Goal: Information Seeking & Learning: Learn about a topic

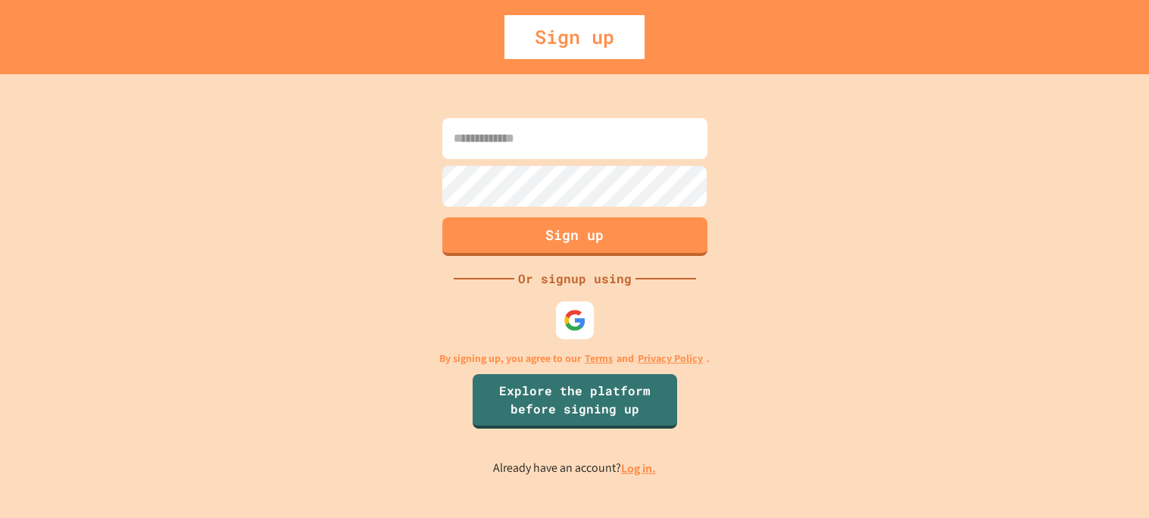
click at [639, 471] on link "Log in." at bounding box center [638, 469] width 35 height 16
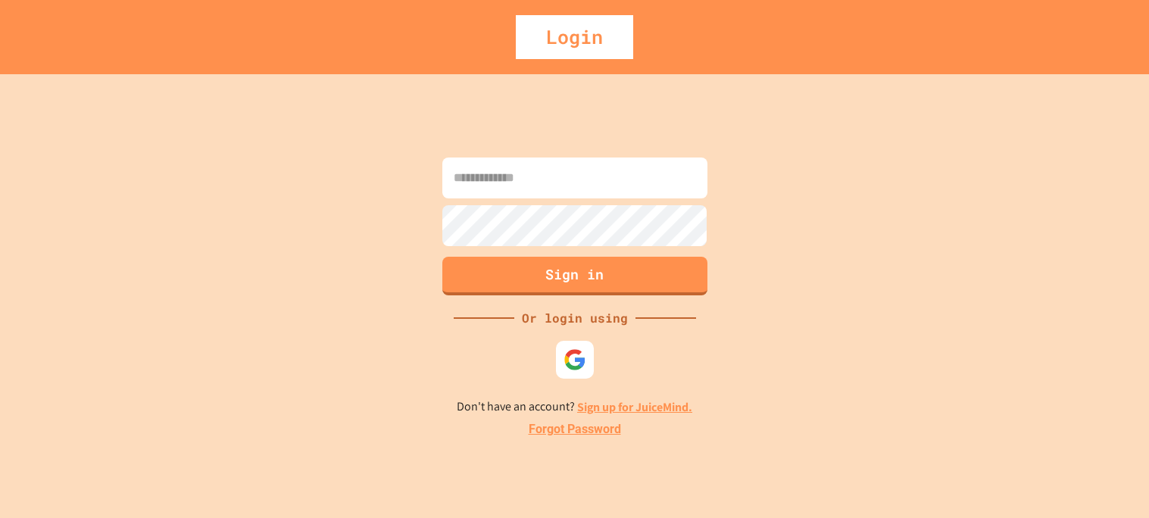
click at [611, 183] on input at bounding box center [574, 178] width 265 height 41
type input "**********"
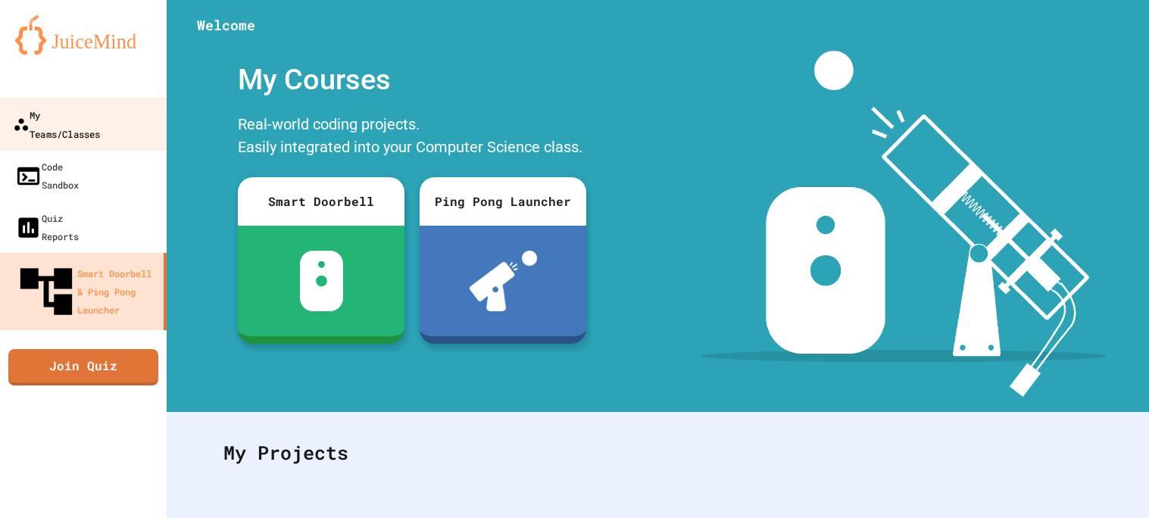
click at [146, 104] on link "My Teams/Classes" at bounding box center [84, 124] width 172 height 53
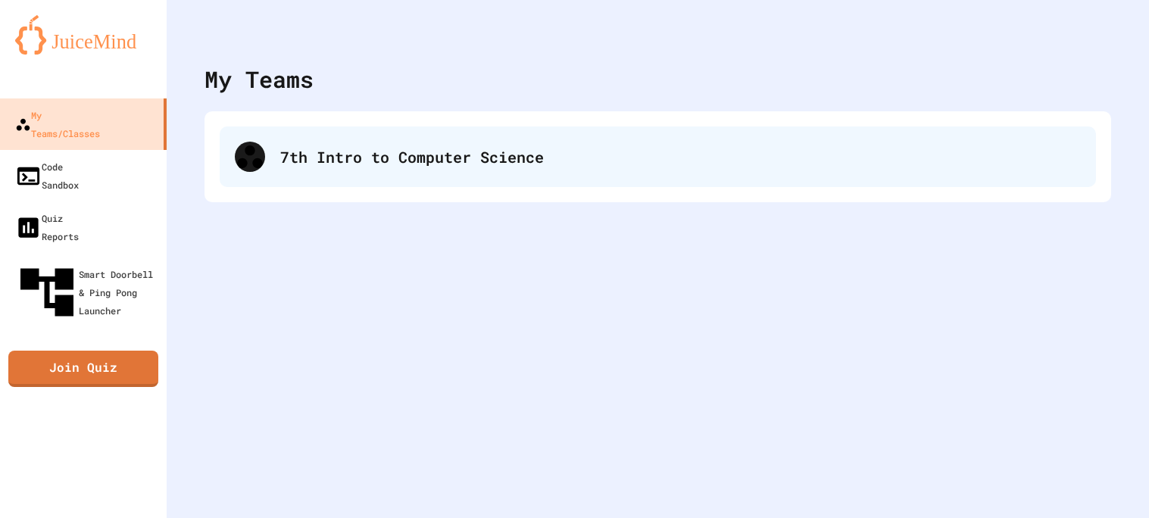
click at [496, 175] on div "7th Intro to Computer Science" at bounding box center [658, 157] width 876 height 61
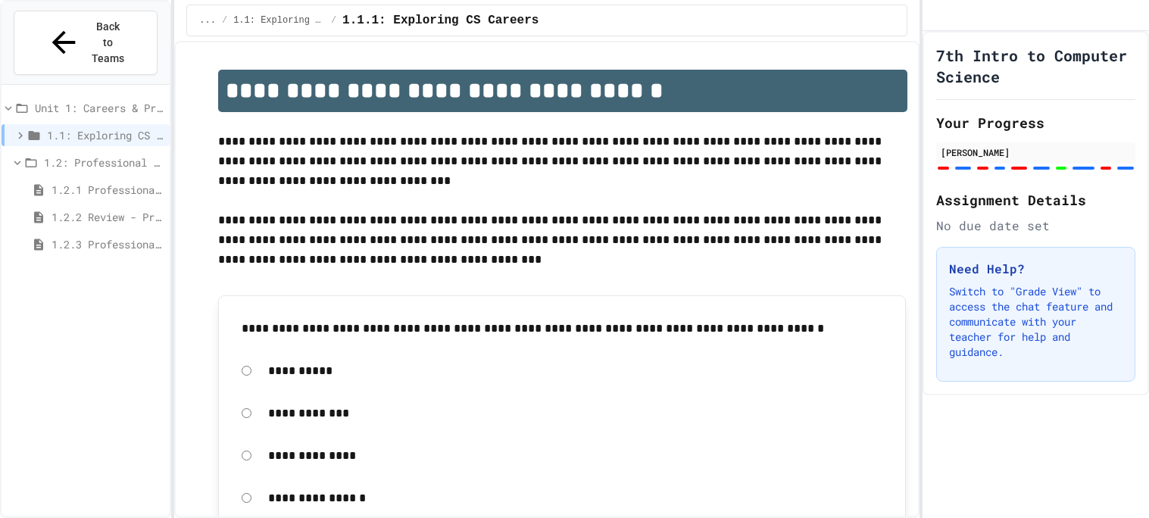
click at [118, 236] on span "1.2.3 Professional Communication Challenge" at bounding box center [108, 244] width 112 height 16
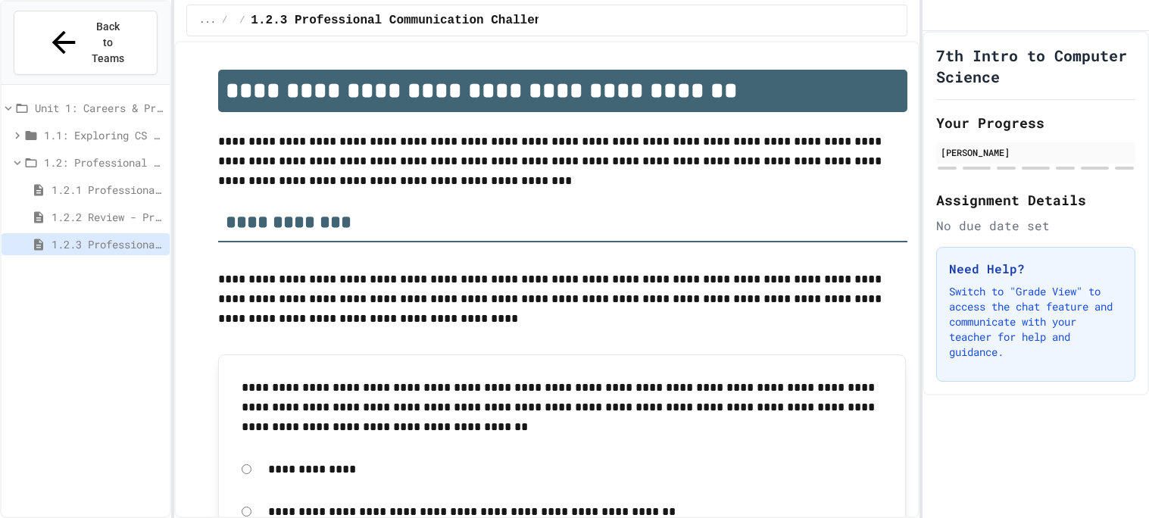
click at [518, 183] on p "**********" at bounding box center [562, 161] width 689 height 59
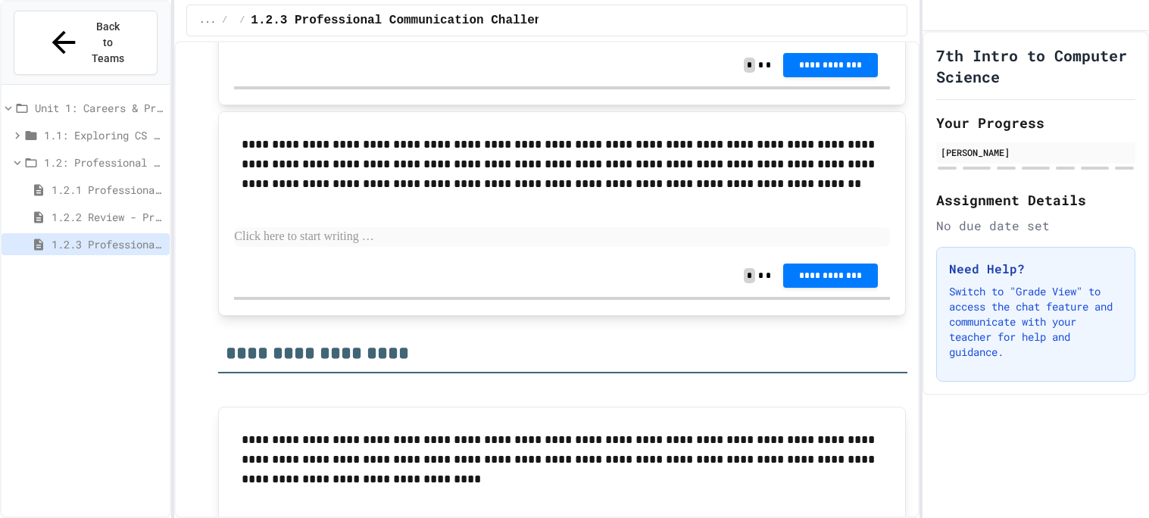
scroll to position [1695, 0]
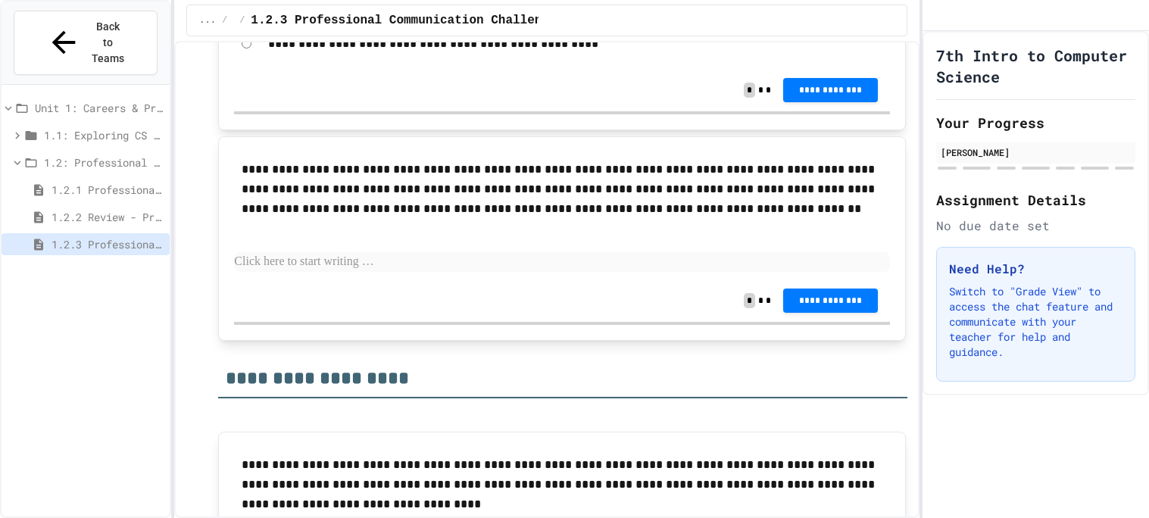
click at [127, 97] on div "Unit 1: Careers & Professionalism" at bounding box center [86, 110] width 168 height 27
click at [125, 127] on span "1.1: Exploring CS Careers" at bounding box center [104, 135] width 120 height 16
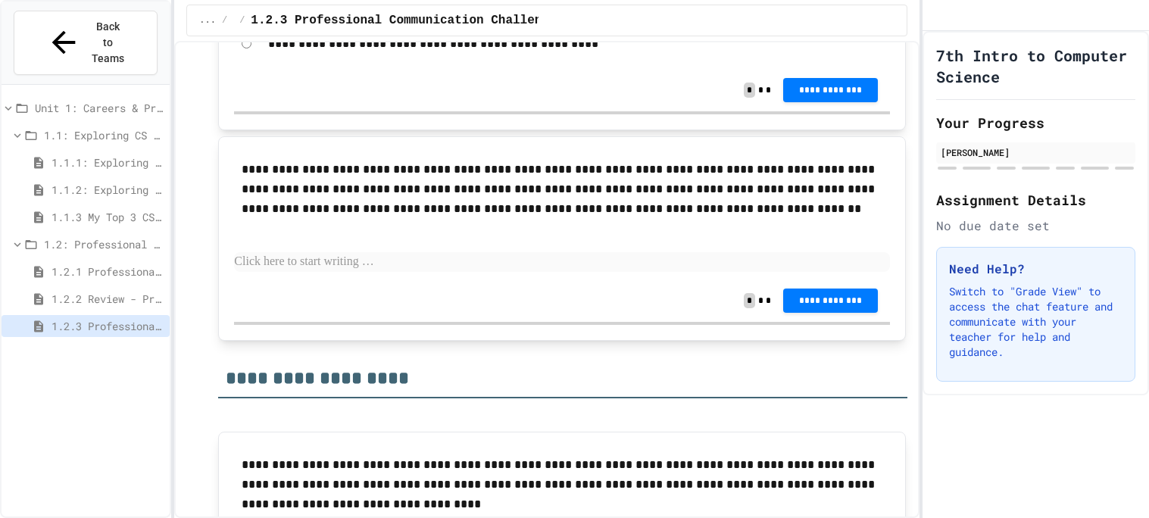
click at [117, 155] on span "1.1.1: Exploring CS Careers" at bounding box center [108, 163] width 112 height 16
